Goal: Find specific page/section: Find specific page/section

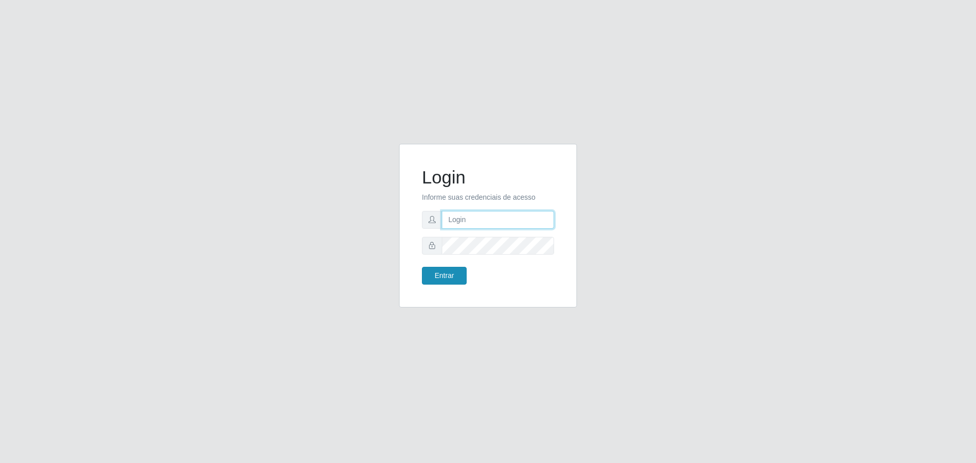
type input "[EMAIL_ADDRESS][DOMAIN_NAME]"
click at [453, 272] on button "Entrar" at bounding box center [444, 276] width 45 height 18
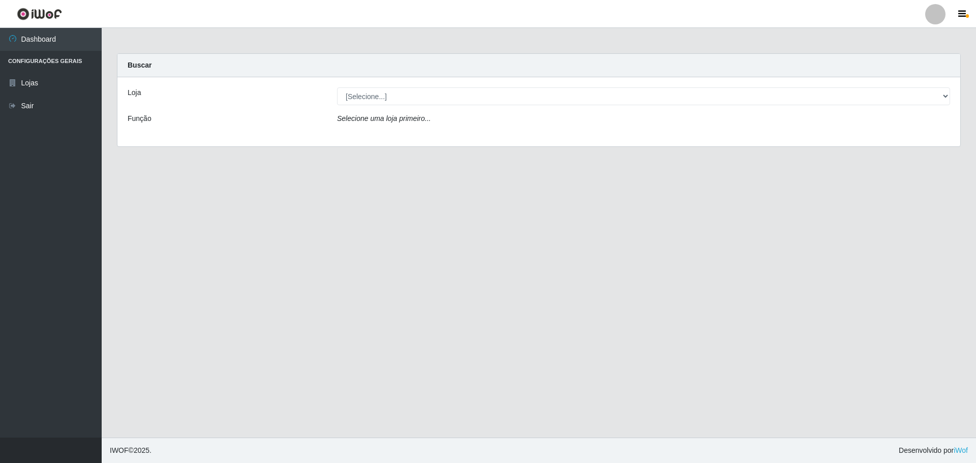
click at [378, 121] on icon "Selecione uma loja primeiro..." at bounding box center [384, 118] width 94 height 8
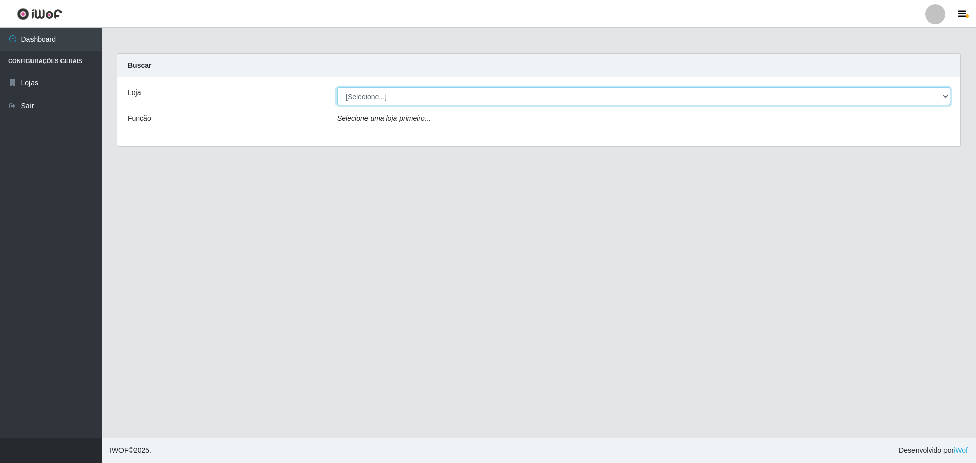
click at [372, 96] on select "[Selecione...] [GEOGRAPHIC_DATA] - [GEOGRAPHIC_DATA][DATE]" at bounding box center [643, 96] width 613 height 18
select select "527"
click at [337, 87] on select "[Selecione...] [GEOGRAPHIC_DATA] - [GEOGRAPHIC_DATA][DATE]" at bounding box center [643, 96] width 613 height 18
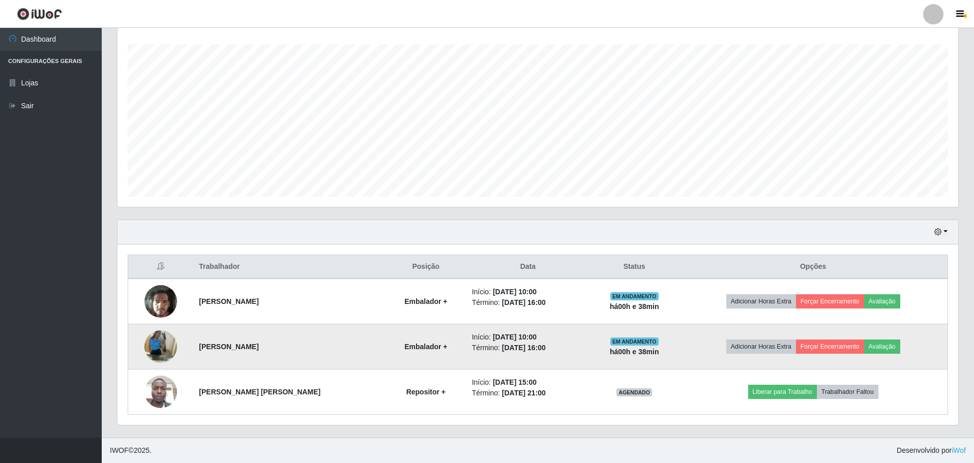
scroll to position [167, 0]
